Goal: Find specific page/section: Find specific page/section

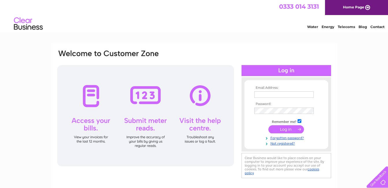
type input "contact@jpautosbristol.co.uk"
click at [286, 129] on input "submit" at bounding box center [286, 129] width 36 height 8
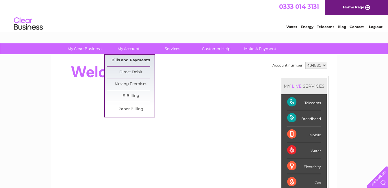
click at [121, 60] on link "Bills and Payments" at bounding box center [131, 61] width 48 height 12
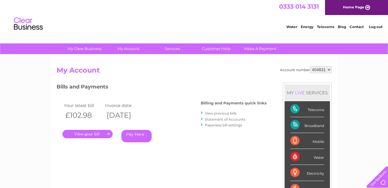
click at [91, 135] on link "." at bounding box center [87, 134] width 50 height 8
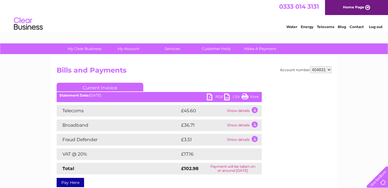
click at [216, 94] on link "PDF" at bounding box center [215, 97] width 17 height 8
